Goal: Navigation & Orientation: Go to known website

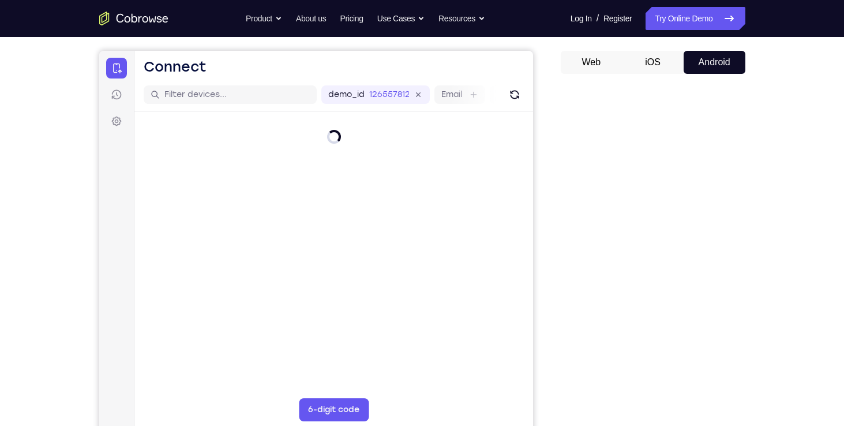
scroll to position [132, 0]
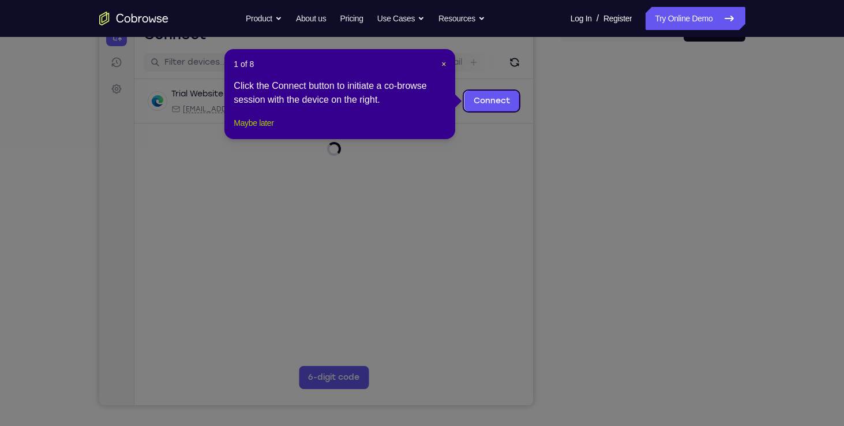
click at [249, 130] on button "Maybe later" at bounding box center [254, 123] width 40 height 14
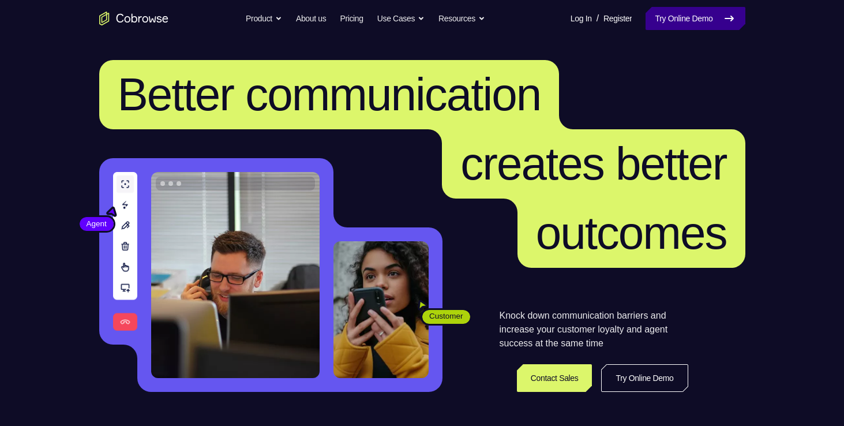
click at [675, 27] on link "Try Online Demo" at bounding box center [695, 18] width 99 height 23
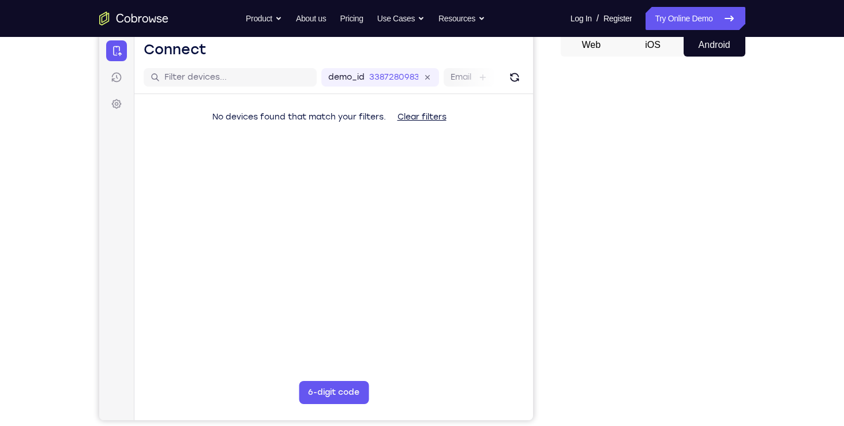
scroll to position [125, 0]
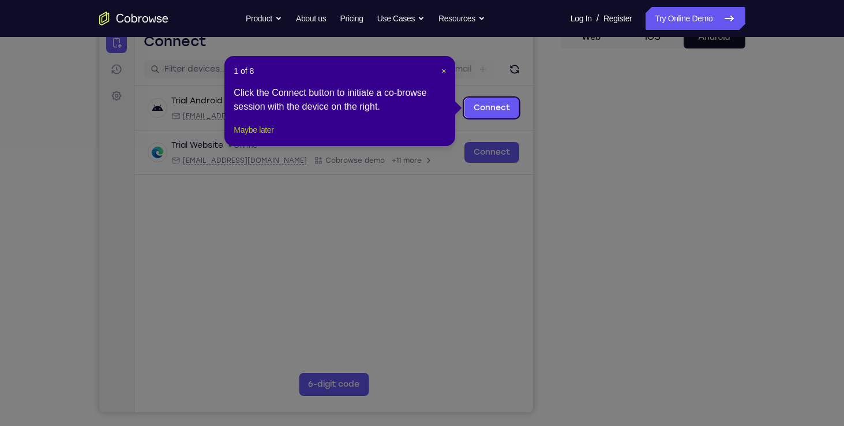
click at [254, 137] on button "Maybe later" at bounding box center [254, 130] width 40 height 14
